Goal: Task Accomplishment & Management: Use online tool/utility

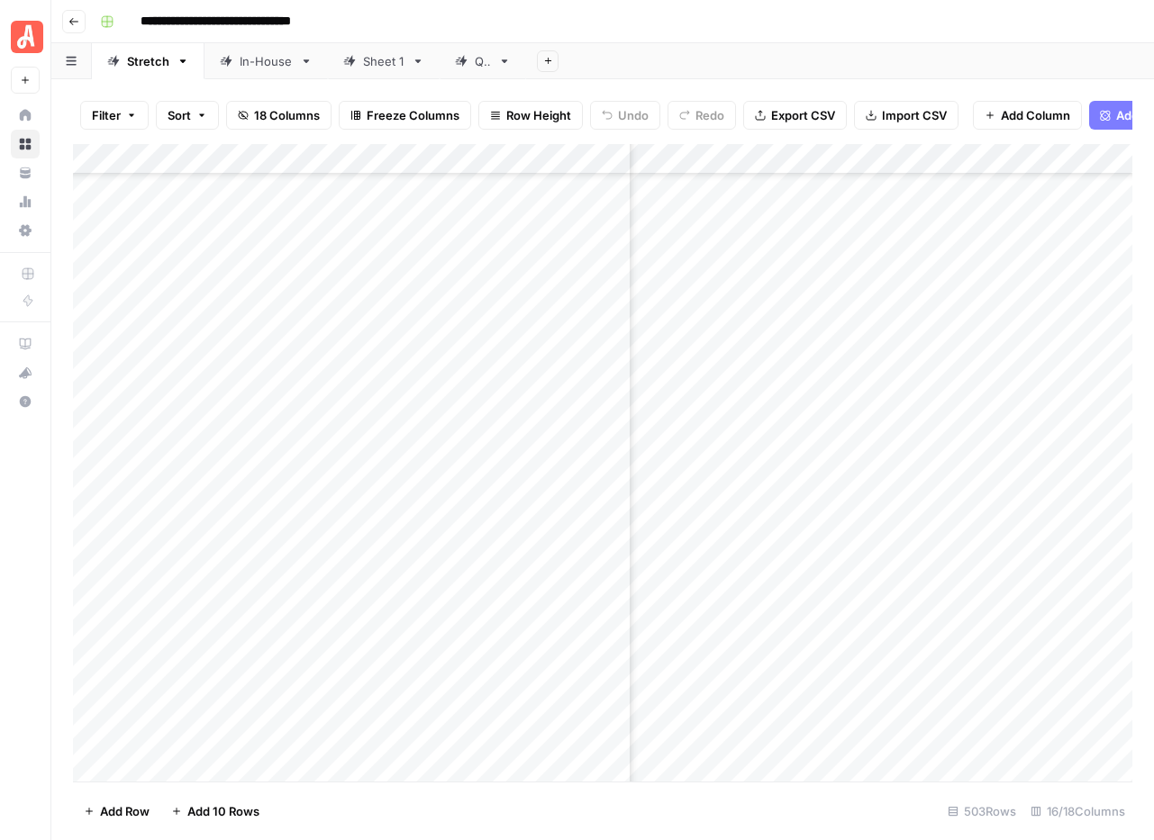
scroll to position [14825, 790]
click at [266, 68] on div "In-House" at bounding box center [266, 61] width 53 height 18
click at [149, 68] on div "Stretch" at bounding box center [148, 61] width 42 height 18
click at [112, 113] on span "Filter" at bounding box center [106, 115] width 29 height 18
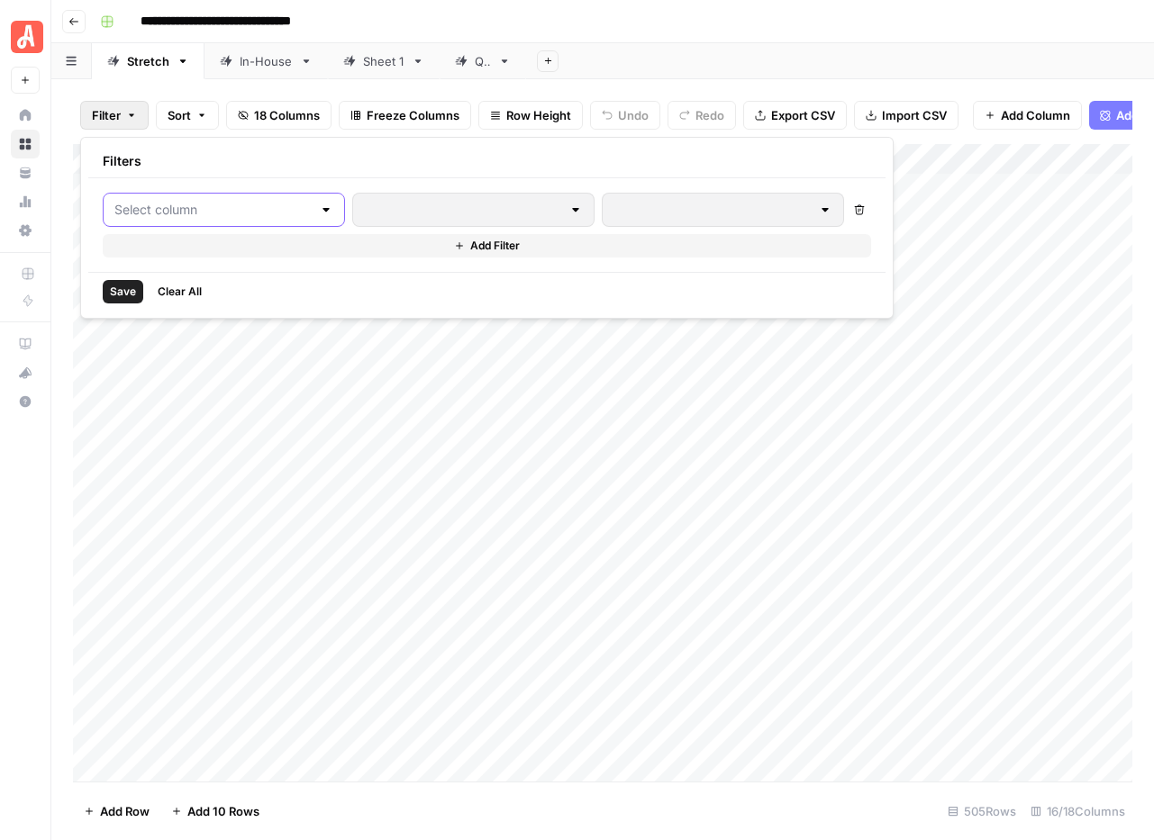
click at [204, 212] on input "text" at bounding box center [212, 210] width 197 height 18
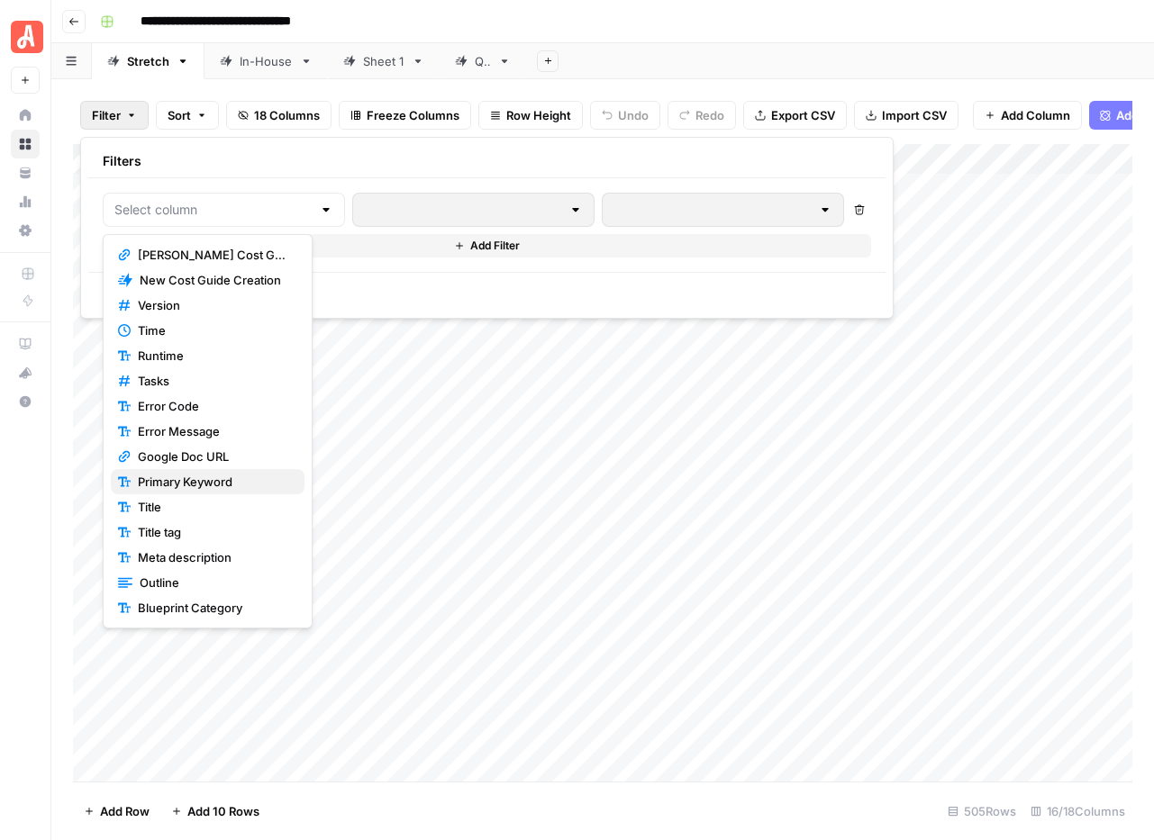
click at [202, 476] on span "Primary Keyword" at bounding box center [214, 482] width 152 height 18
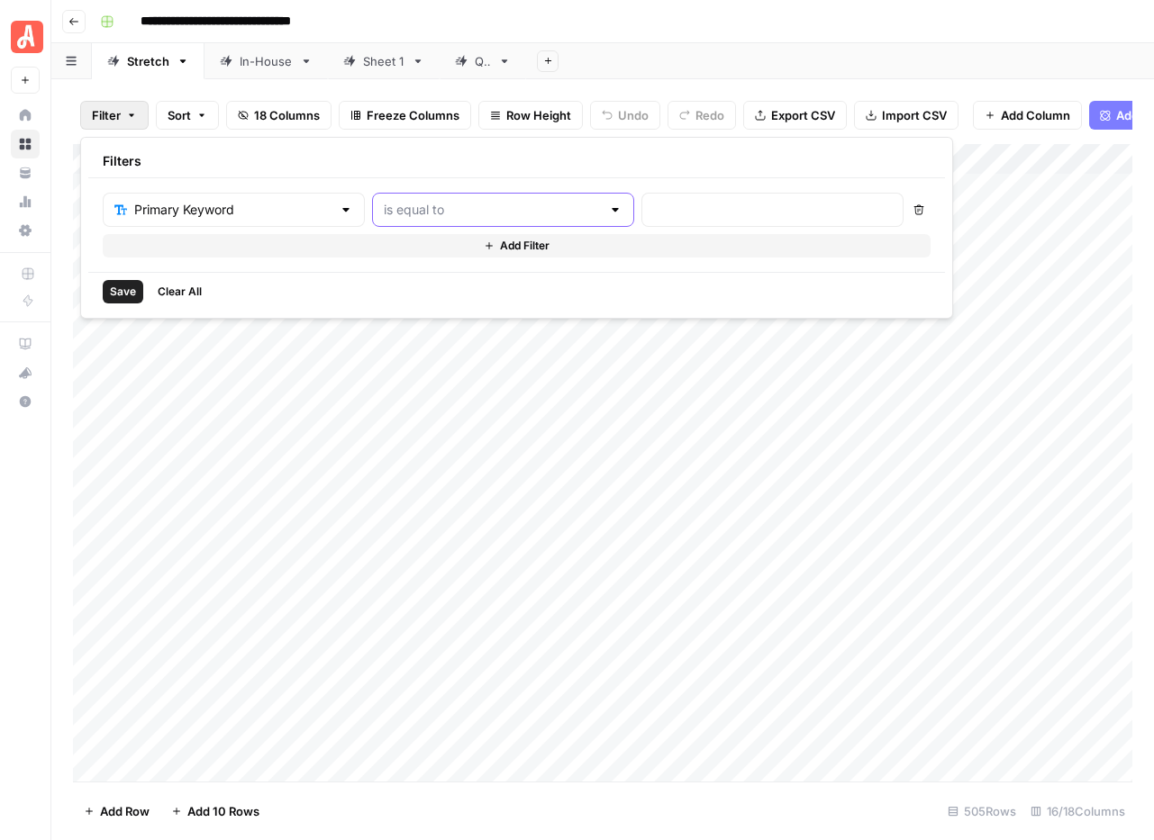
click at [394, 214] on input "text" at bounding box center [492, 210] width 217 height 18
click at [382, 308] on span "contains" at bounding box center [428, 305] width 177 height 18
type input "contains"
click at [653, 213] on input "text" at bounding box center [772, 210] width 239 height 18
type input "bathroom design"
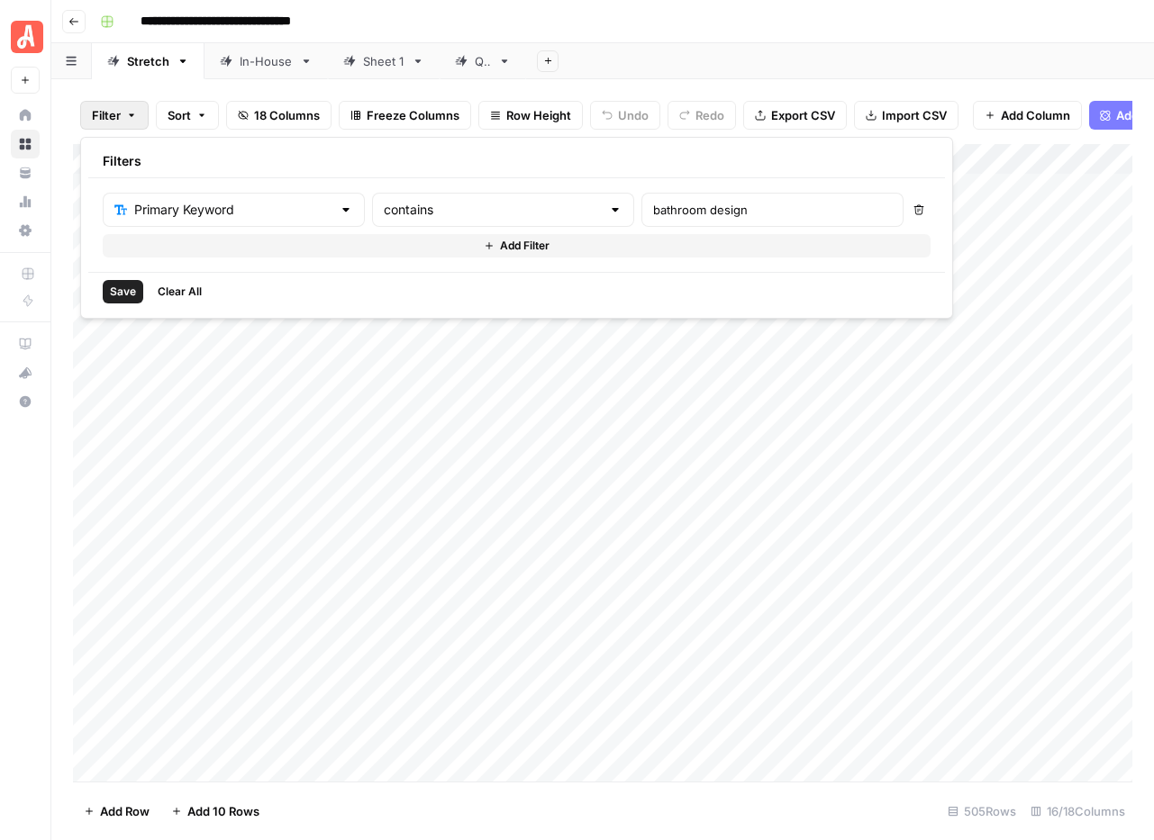
click at [119, 294] on span "Save" at bounding box center [123, 292] width 26 height 16
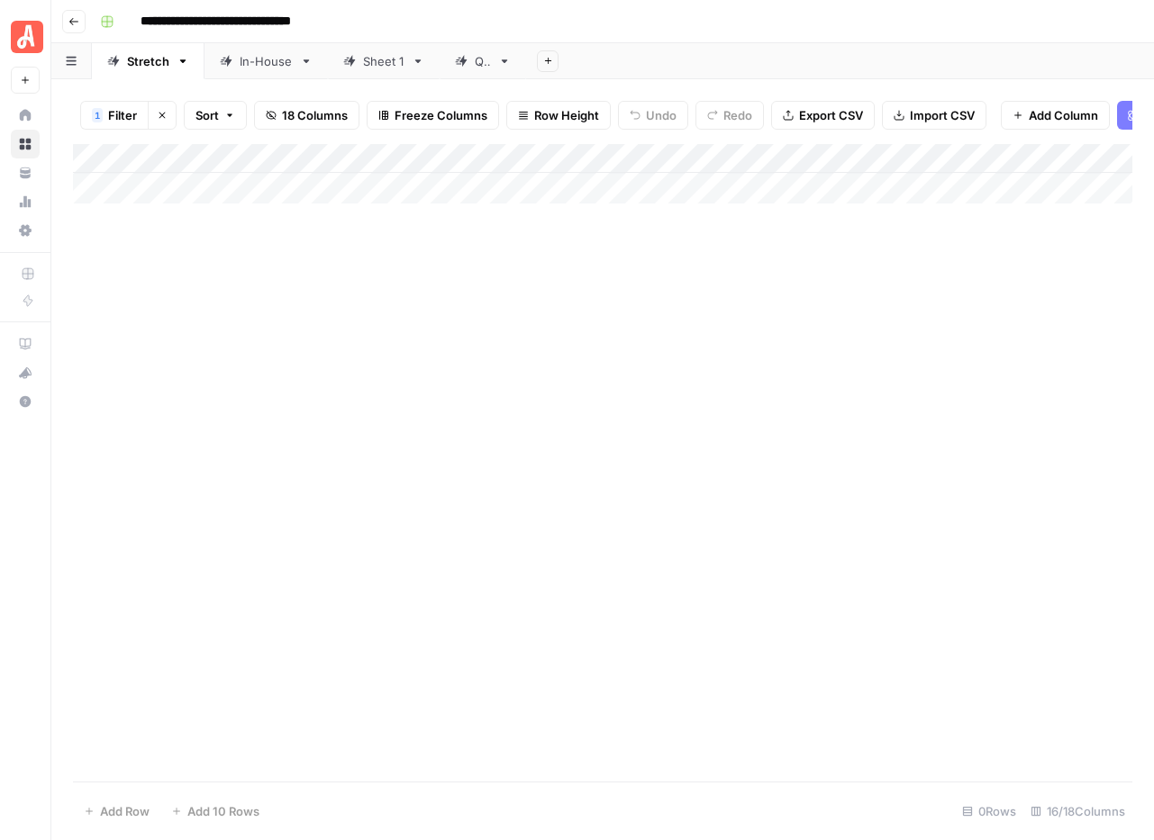
click at [257, 64] on div "In-House" at bounding box center [266, 61] width 53 height 18
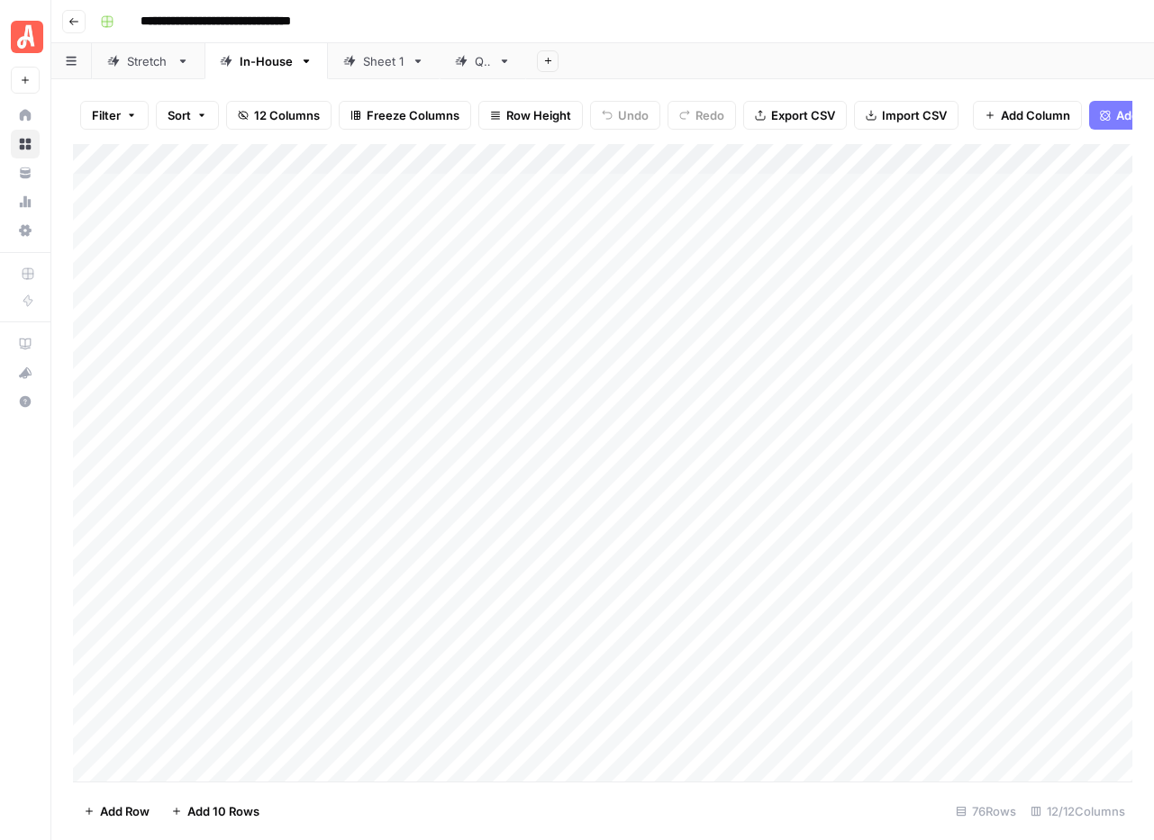
click at [109, 116] on span "Filter" at bounding box center [106, 115] width 29 height 18
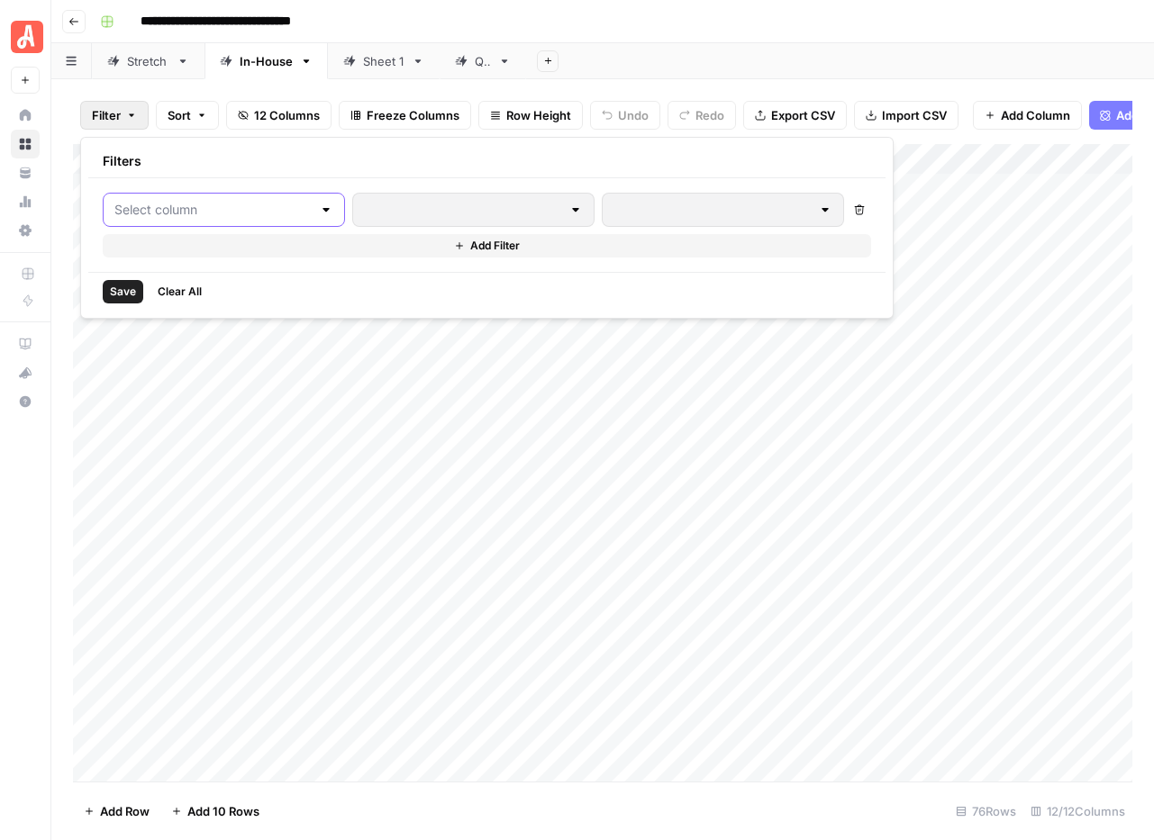
click at [141, 216] on input "text" at bounding box center [212, 210] width 197 height 18
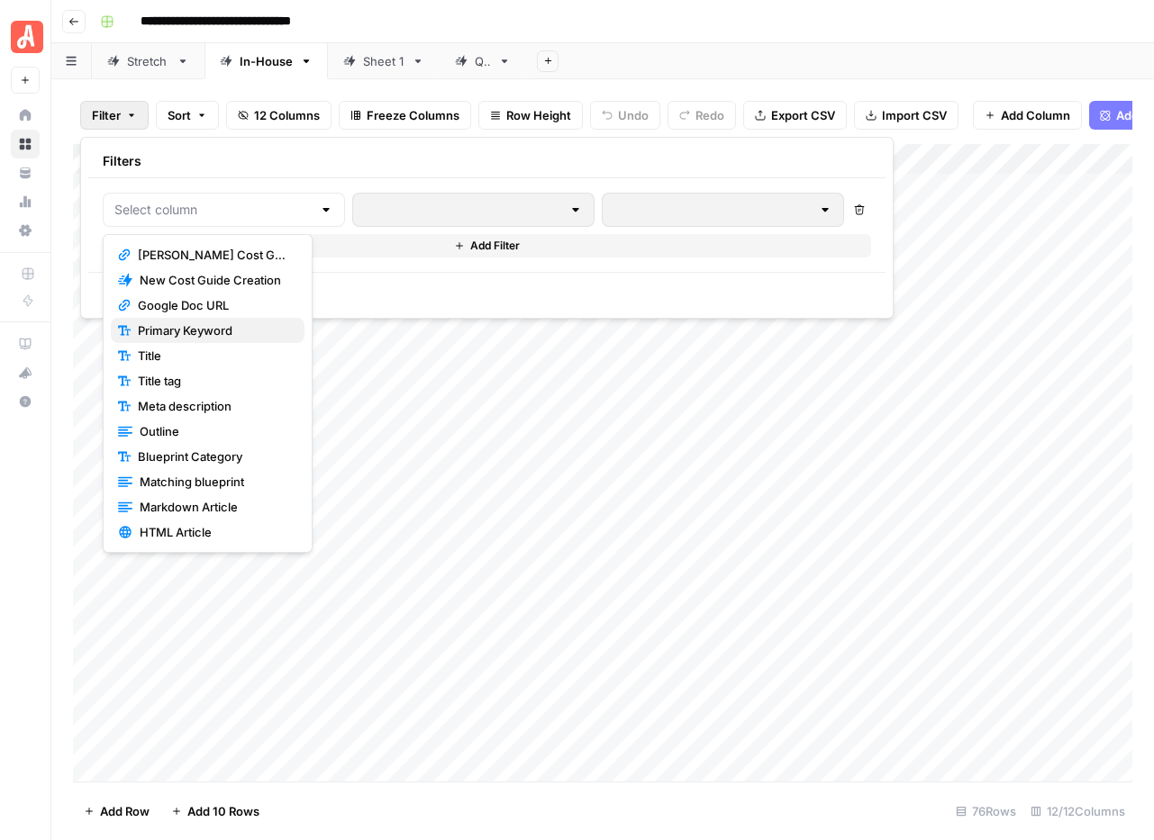
click at [175, 334] on span "Primary Keyword" at bounding box center [214, 331] width 152 height 18
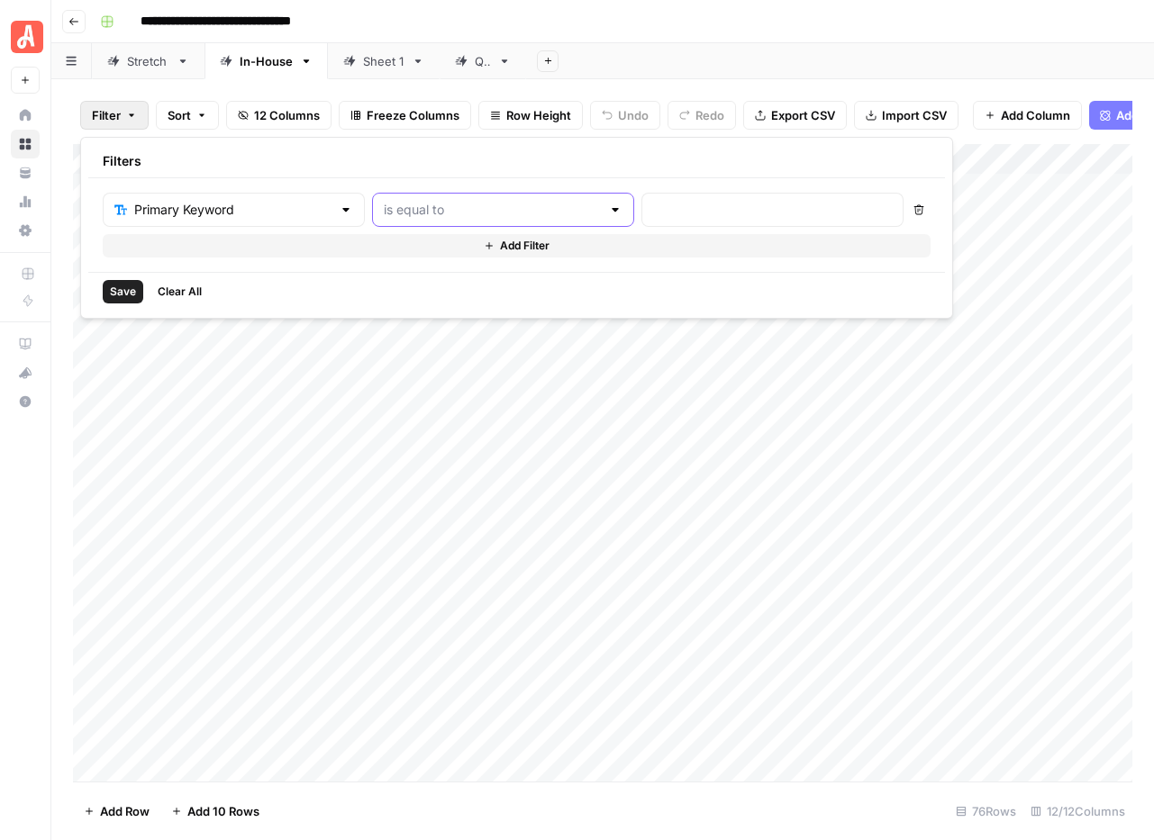
click at [384, 209] on input "text" at bounding box center [492, 210] width 217 height 18
click at [358, 307] on span "contains" at bounding box center [428, 305] width 177 height 18
type input "contains"
click at [653, 206] on input "text" at bounding box center [772, 210] width 239 height 18
type input "bathroom design"
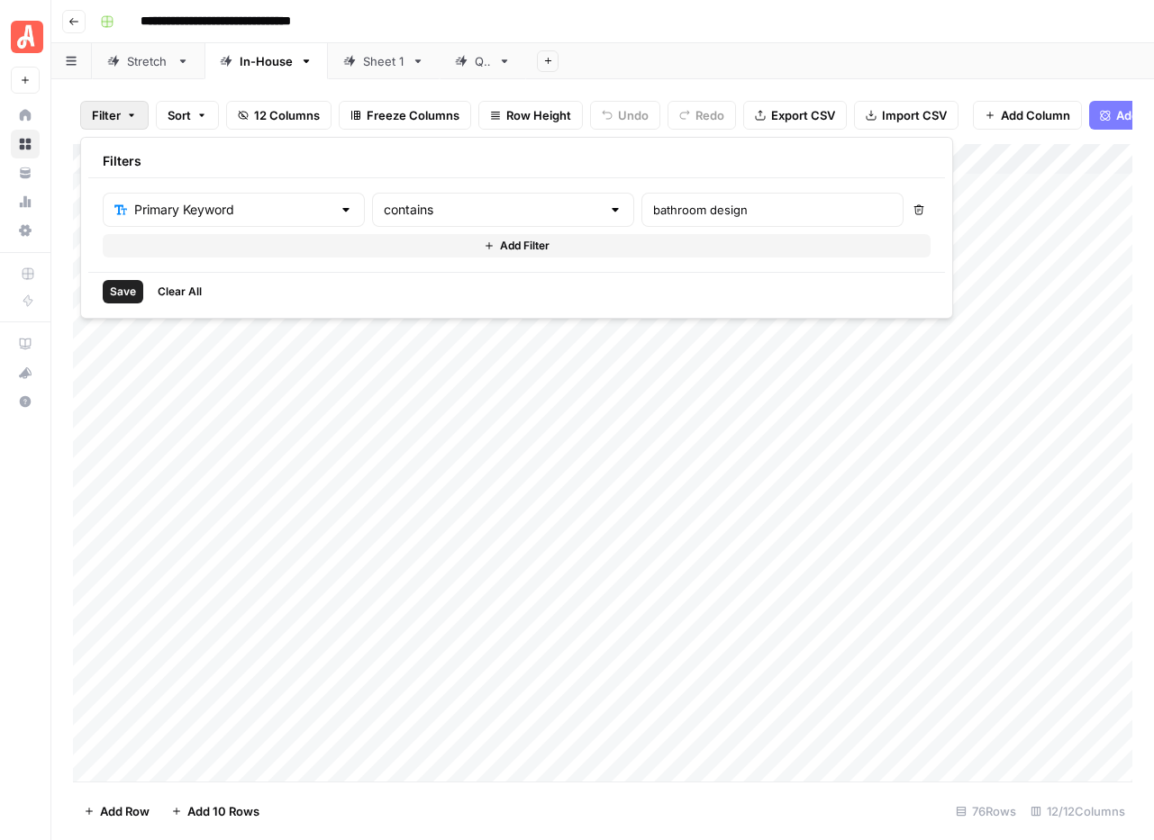
click at [122, 292] on span "Save" at bounding box center [123, 292] width 26 height 16
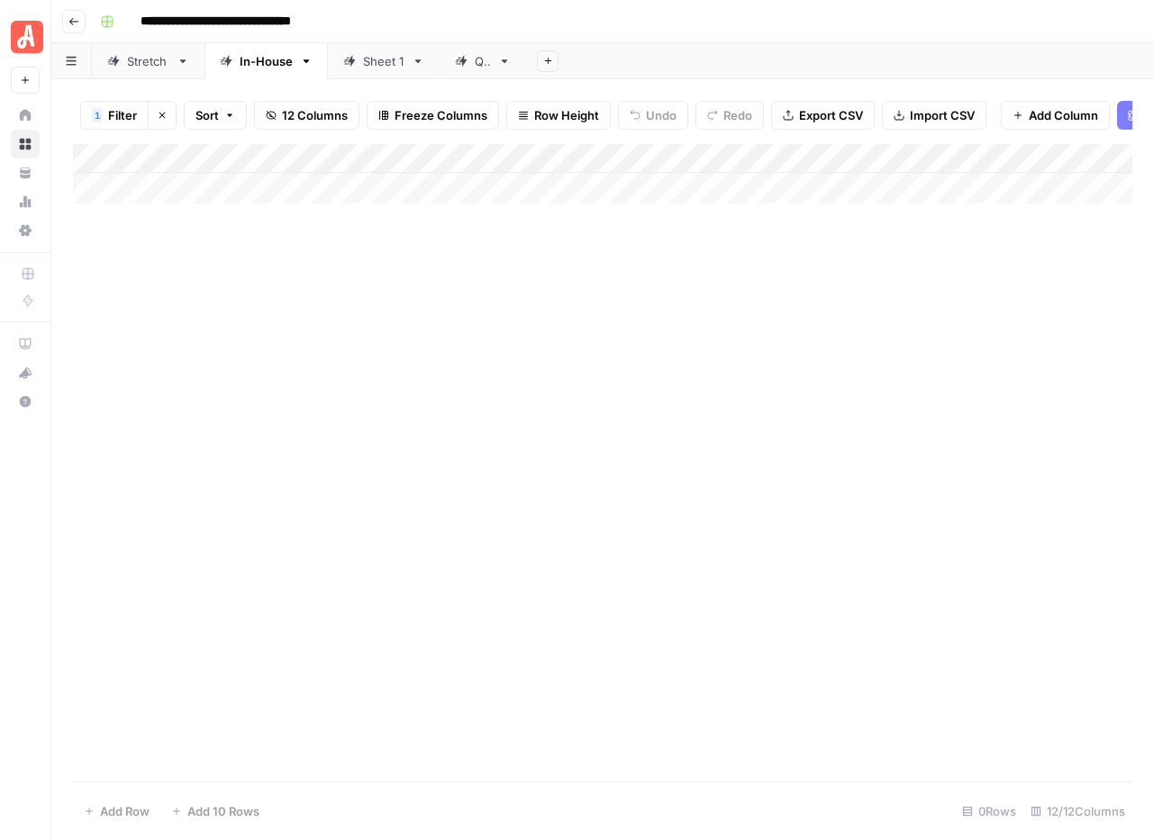
click at [137, 66] on div "Stretch" at bounding box center [148, 61] width 42 height 18
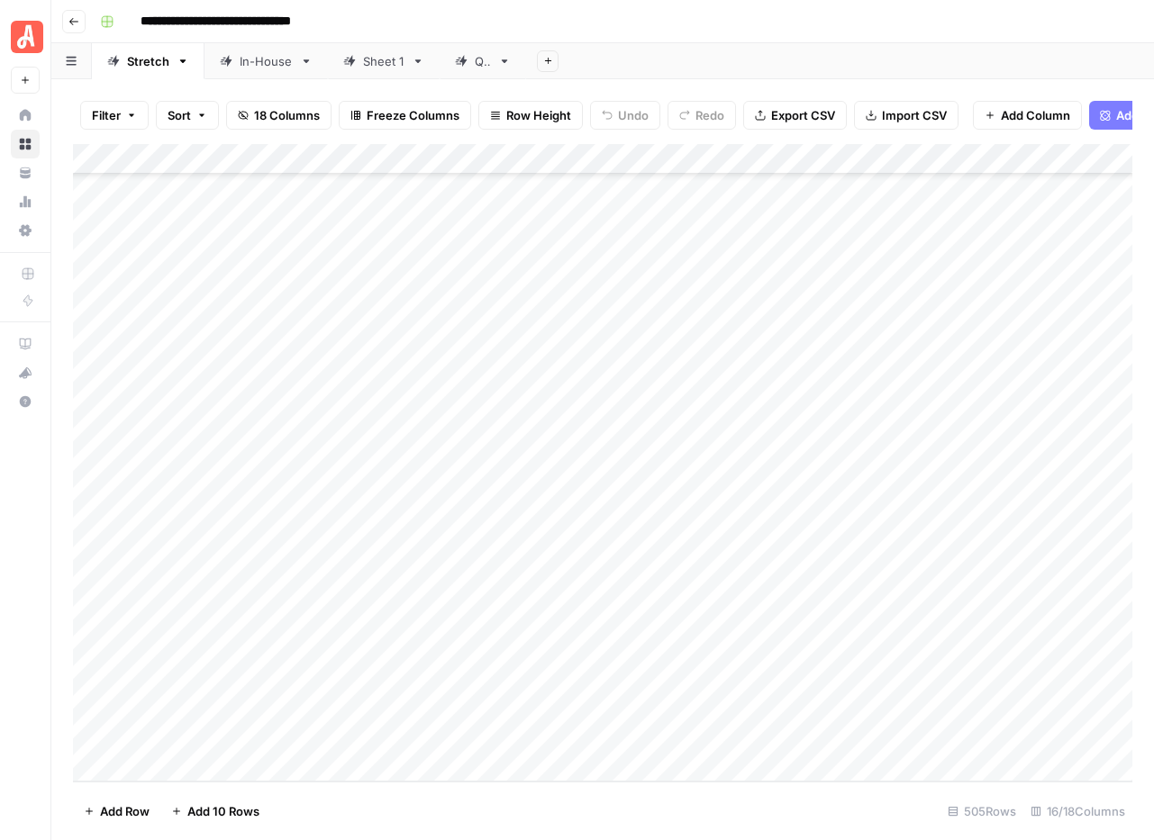
scroll to position [14887, 0]
click at [742, 736] on div "Add Column" at bounding box center [602, 463] width 1059 height 638
click at [743, 741] on div "Add Column" at bounding box center [602, 463] width 1059 height 638
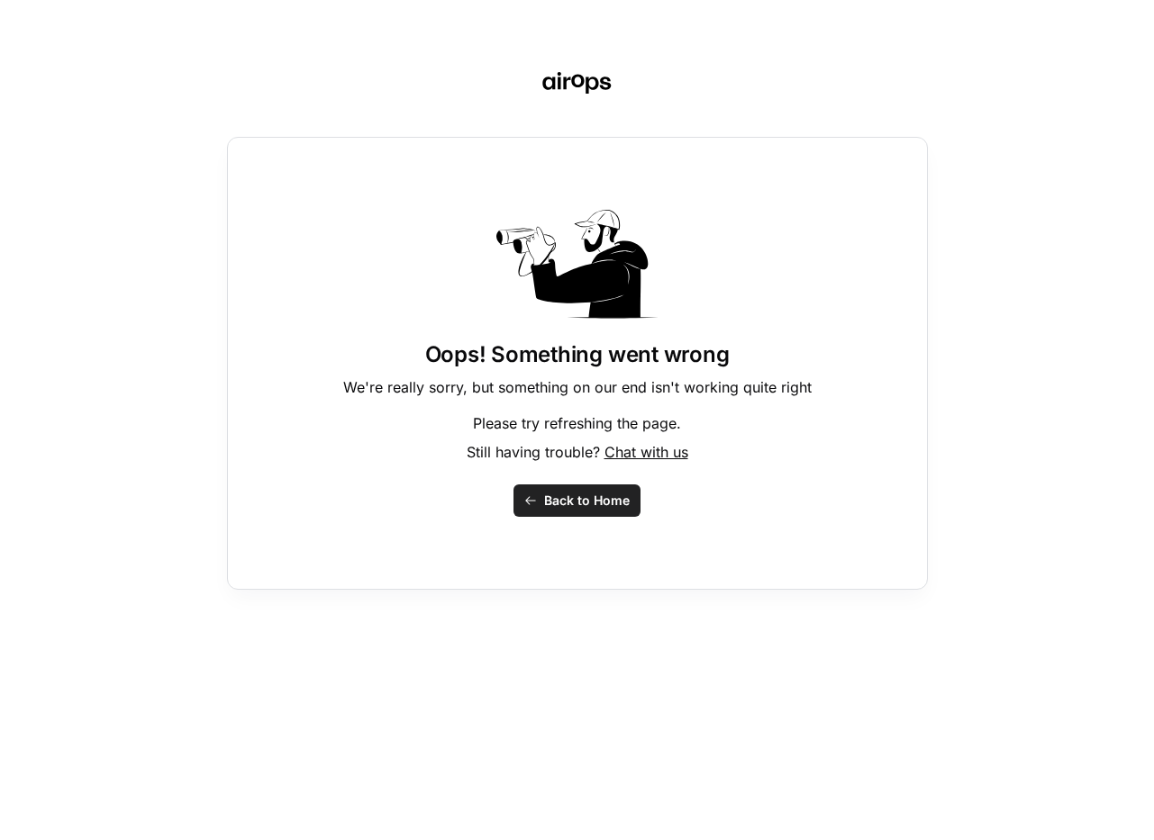
click at [585, 504] on span "Back to Home" at bounding box center [587, 501] width 86 height 18
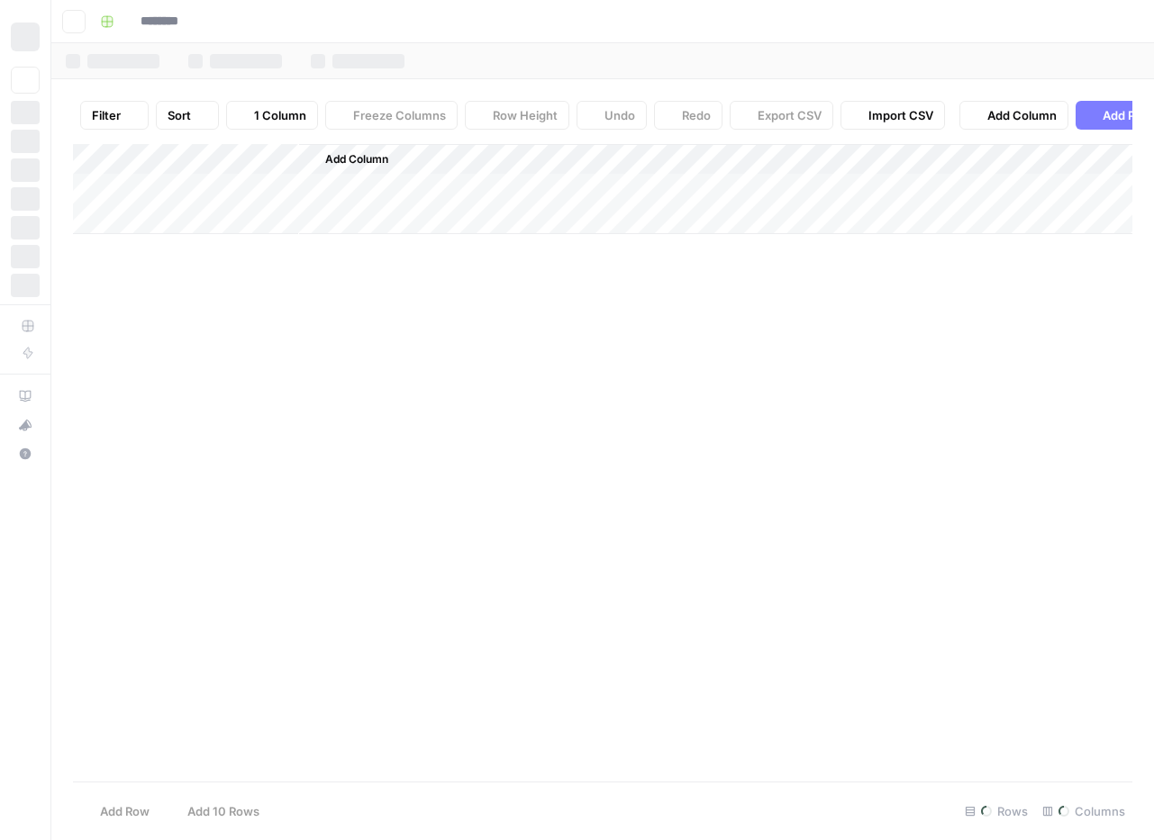
type input "**********"
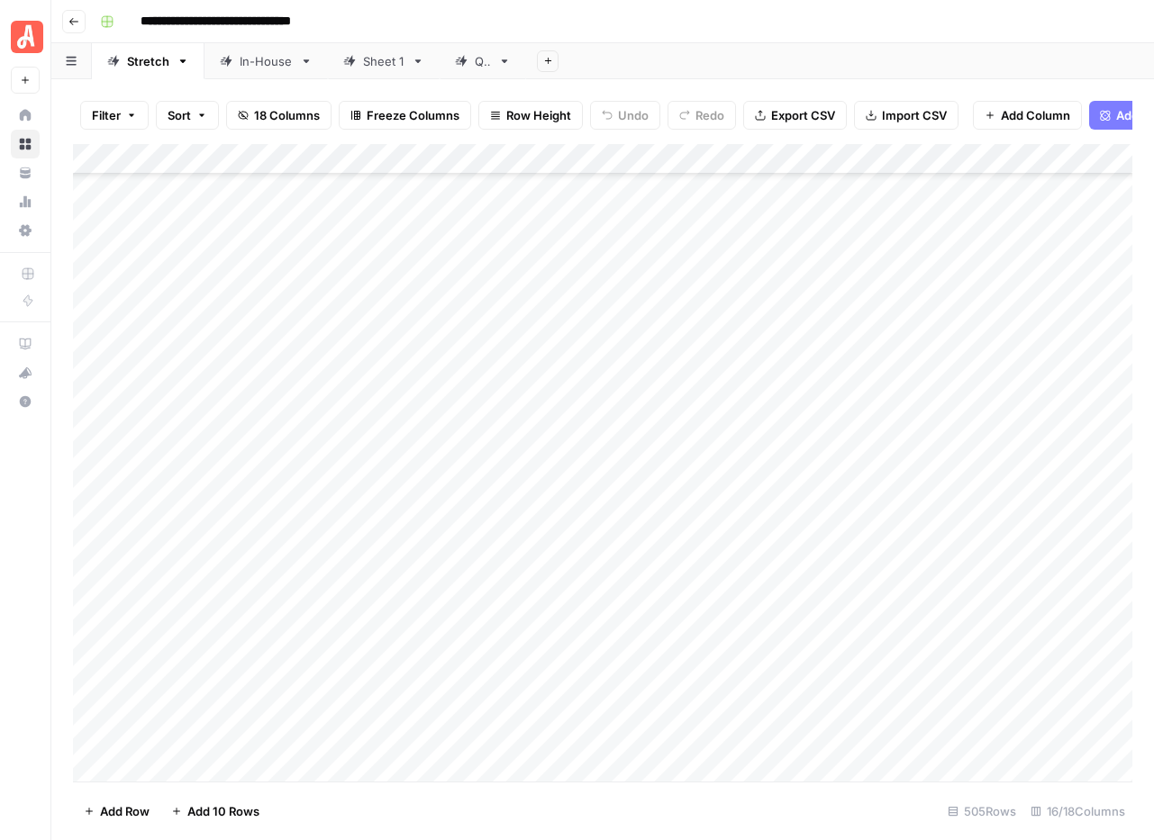
scroll to position [14887, 0]
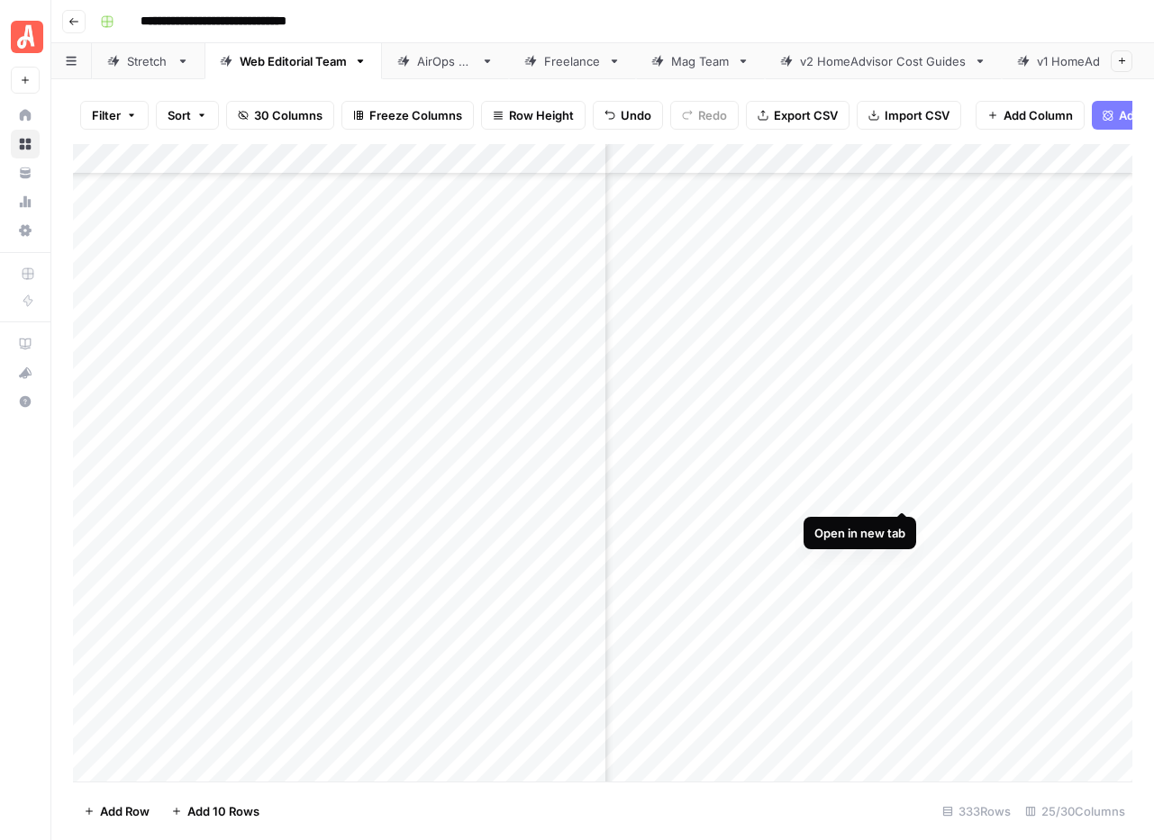
scroll to position [7566, 4742]
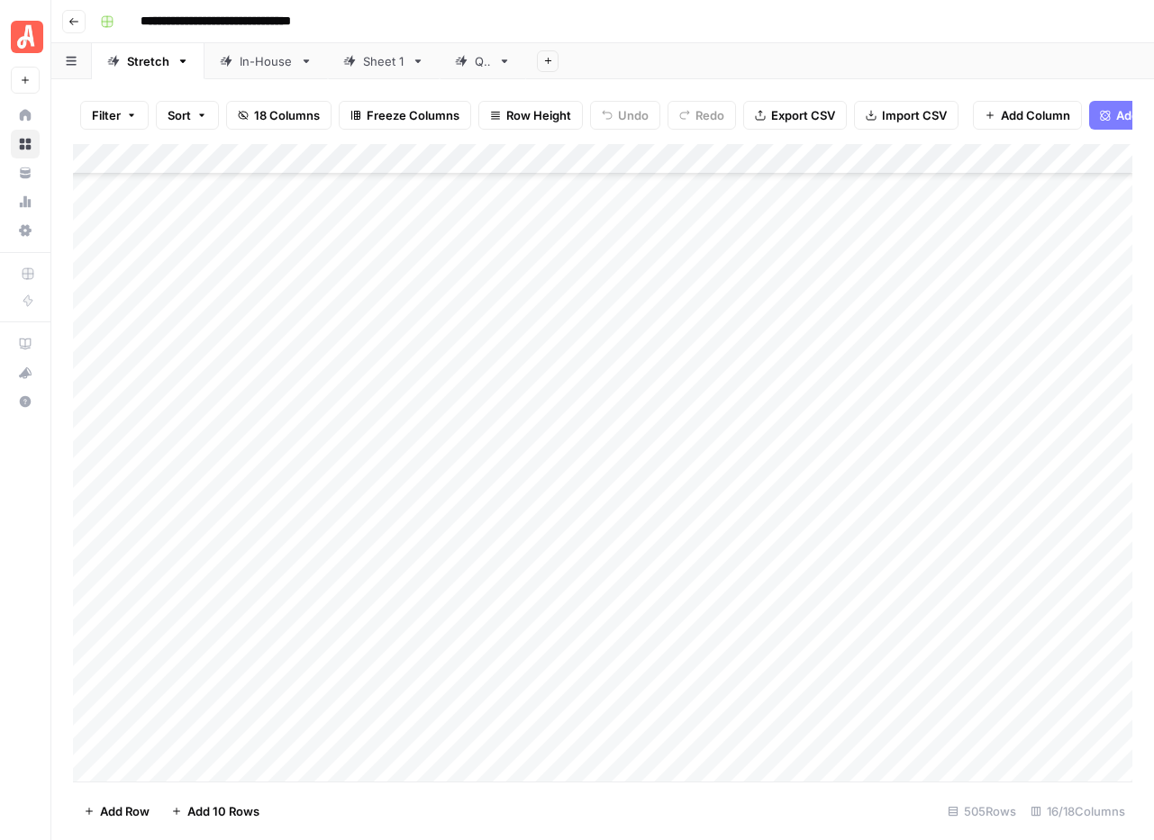
scroll to position [14887, 0]
click at [716, 739] on div "Add Column" at bounding box center [602, 463] width 1059 height 638
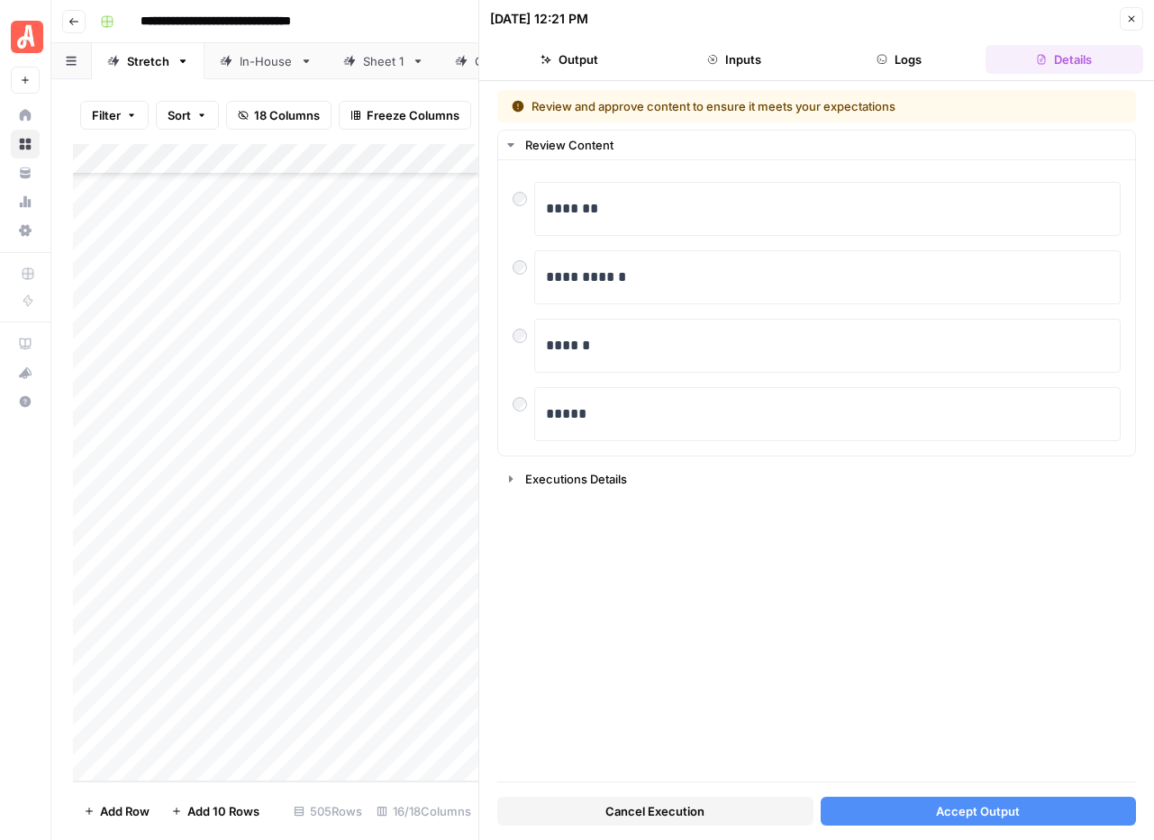
click at [957, 804] on span "Accept Output" at bounding box center [978, 812] width 84 height 18
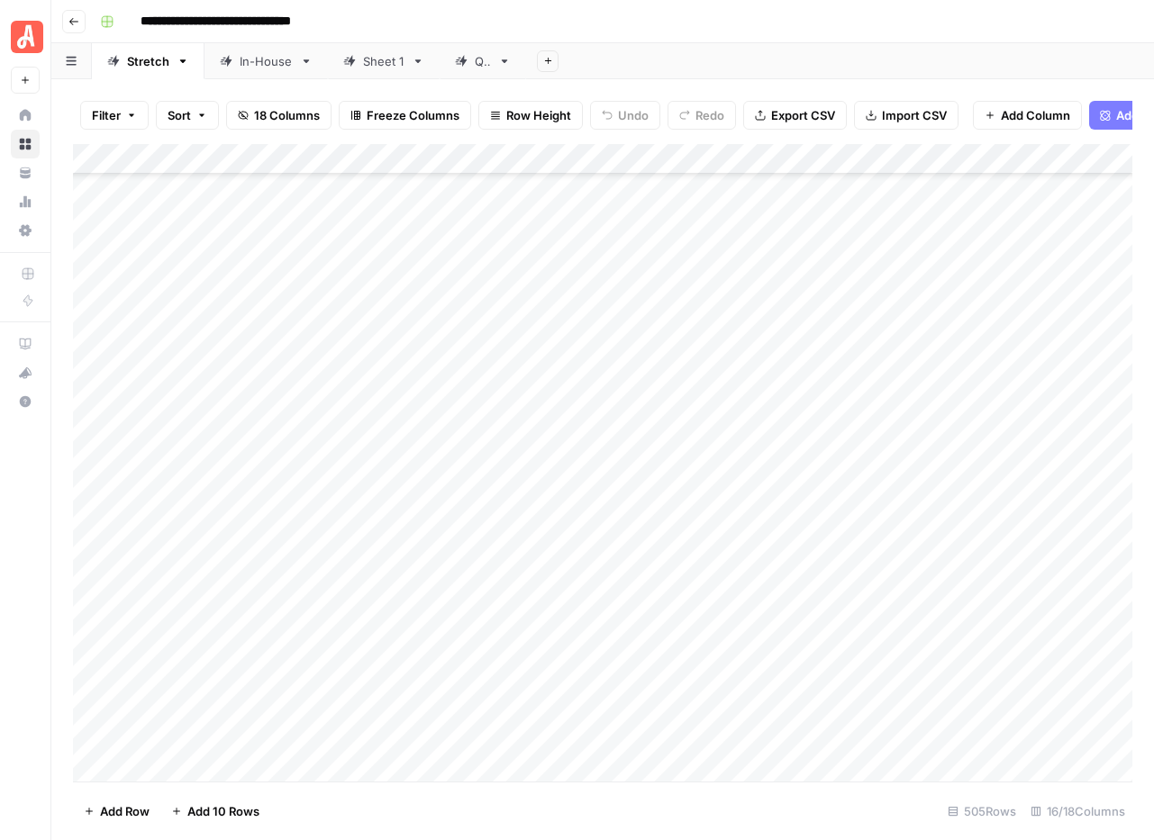
scroll to position [14887, 0]
click at [721, 736] on div "Add Column" at bounding box center [602, 463] width 1059 height 638
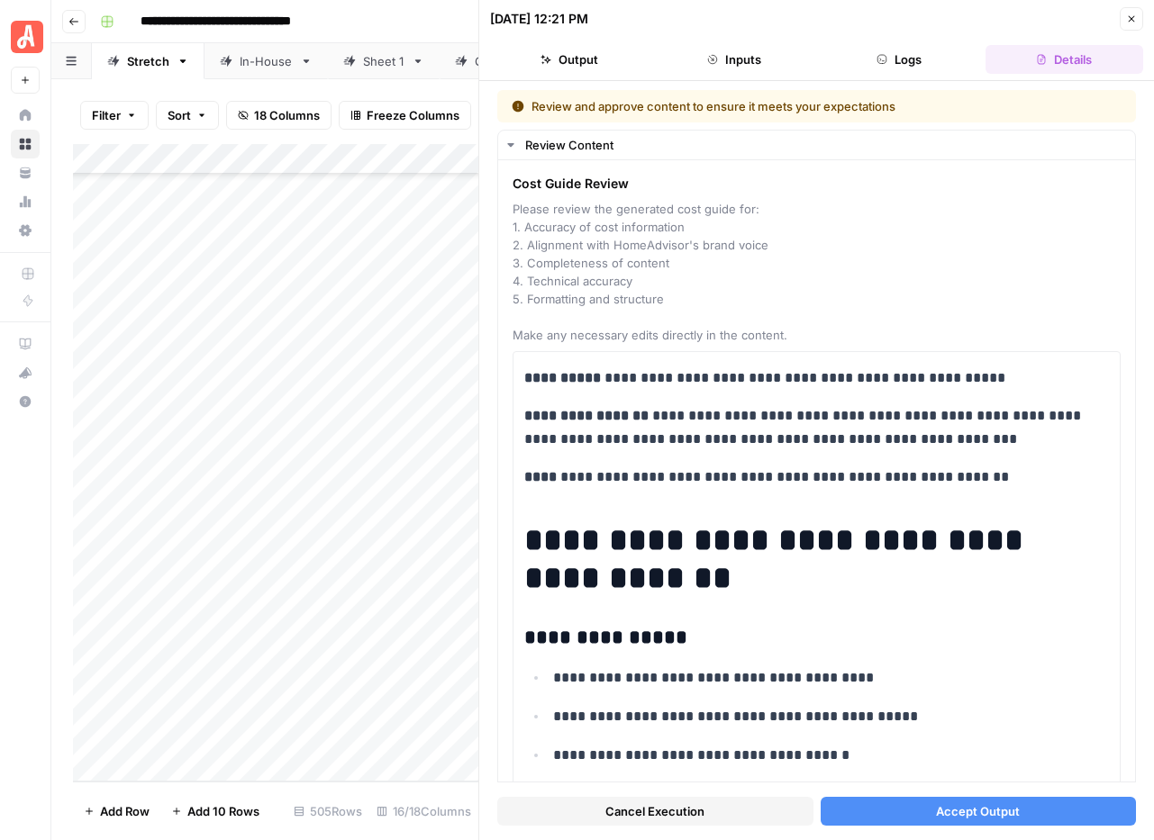
click at [953, 818] on span "Accept Output" at bounding box center [978, 812] width 84 height 18
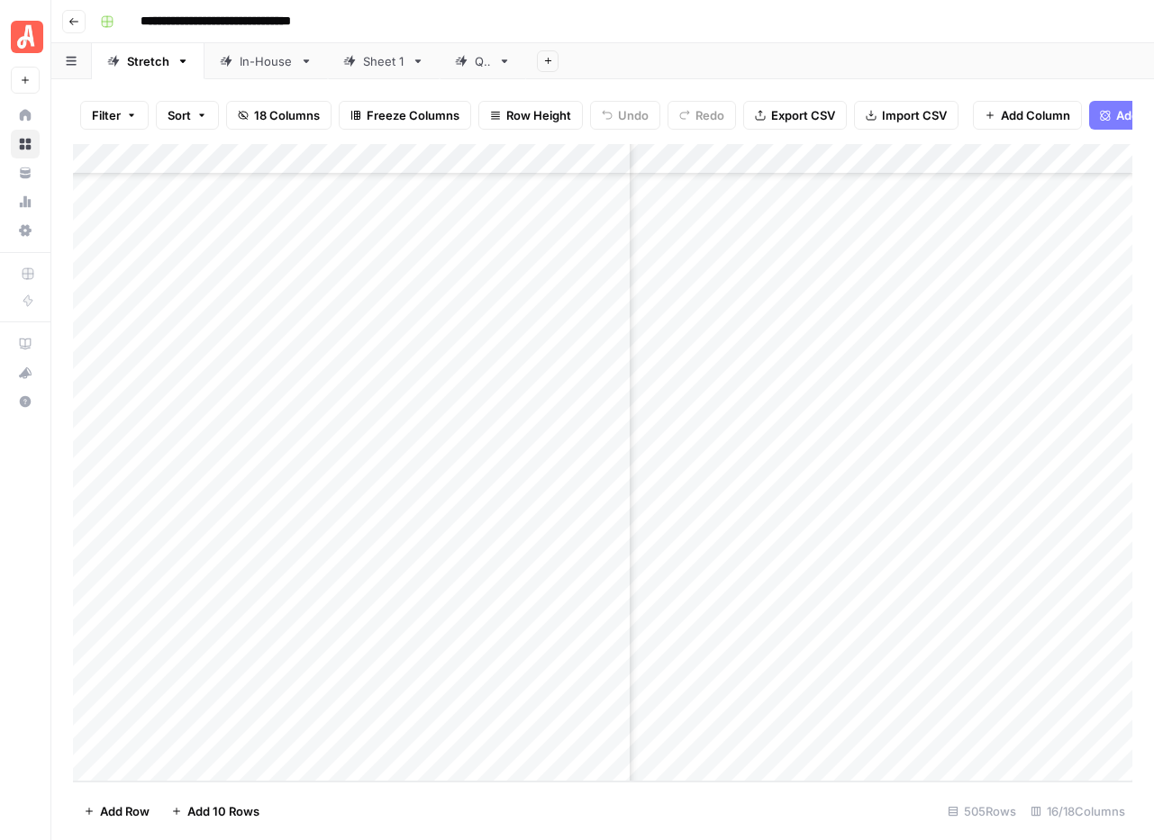
scroll to position [14887, 698]
click at [948, 738] on div "Add Column" at bounding box center [602, 463] width 1059 height 638
